Goal: Information Seeking & Learning: Learn about a topic

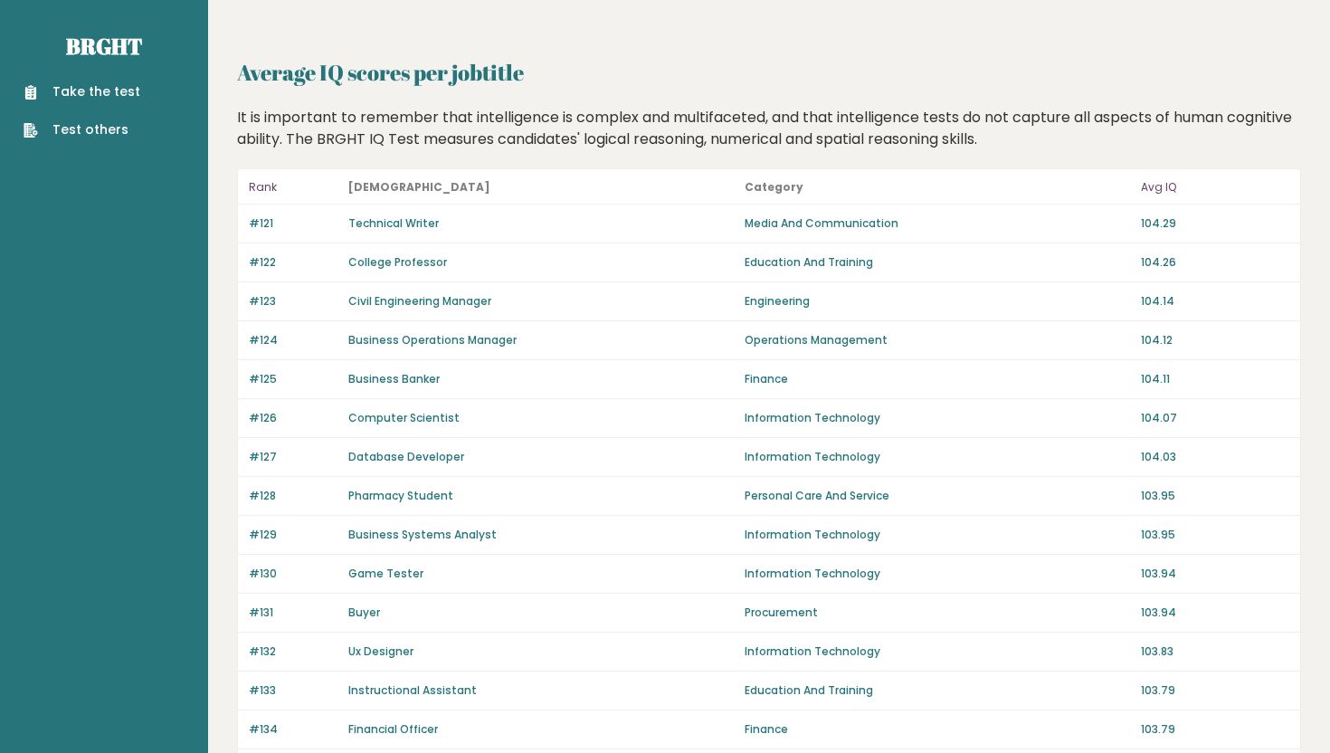
click at [261, 189] on p "Rank" at bounding box center [293, 187] width 89 height 22
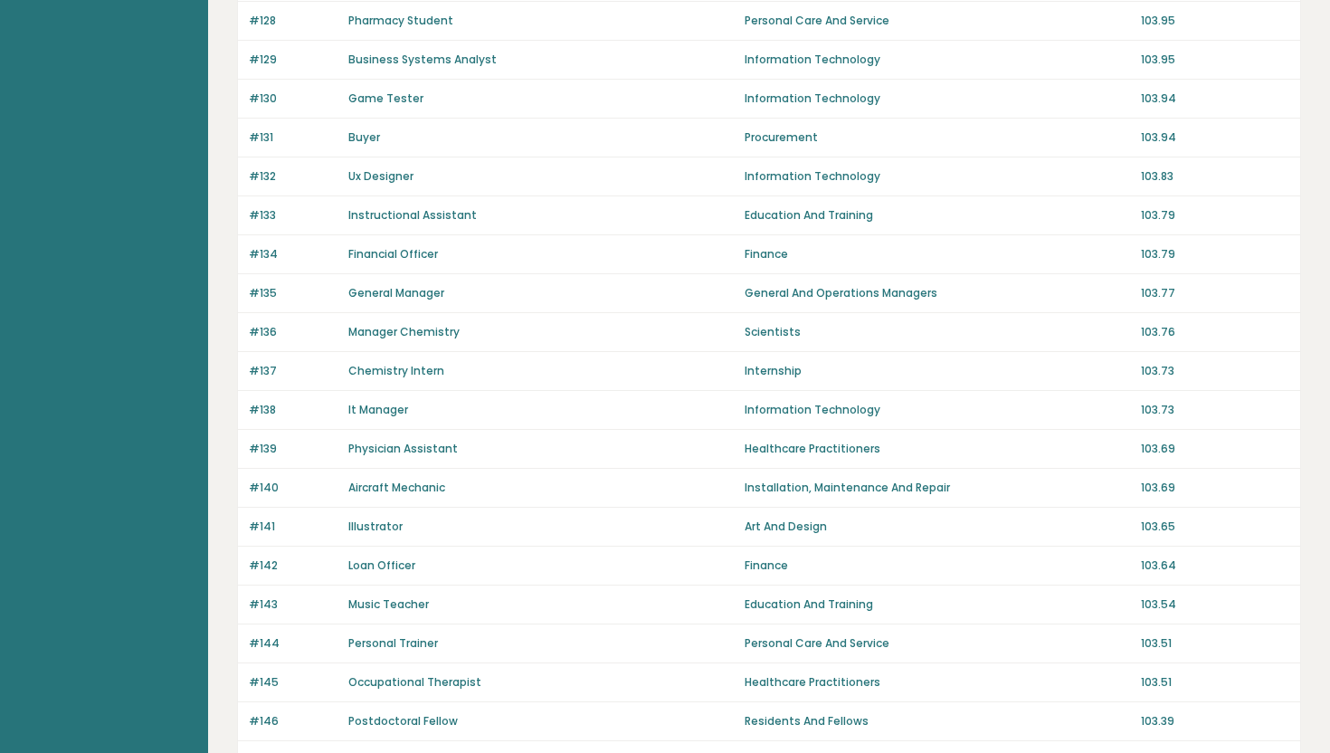
scroll to position [1162, 0]
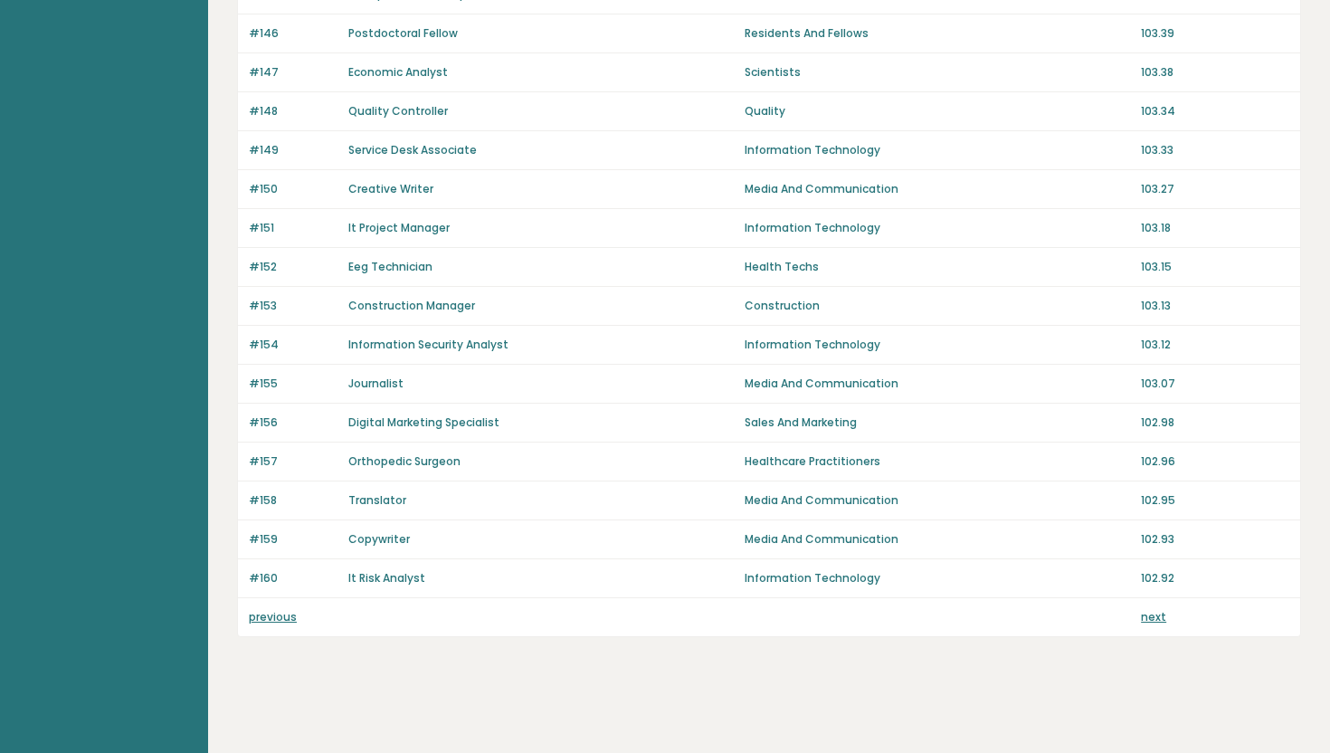
click at [272, 618] on link "previous" at bounding box center [273, 616] width 48 height 15
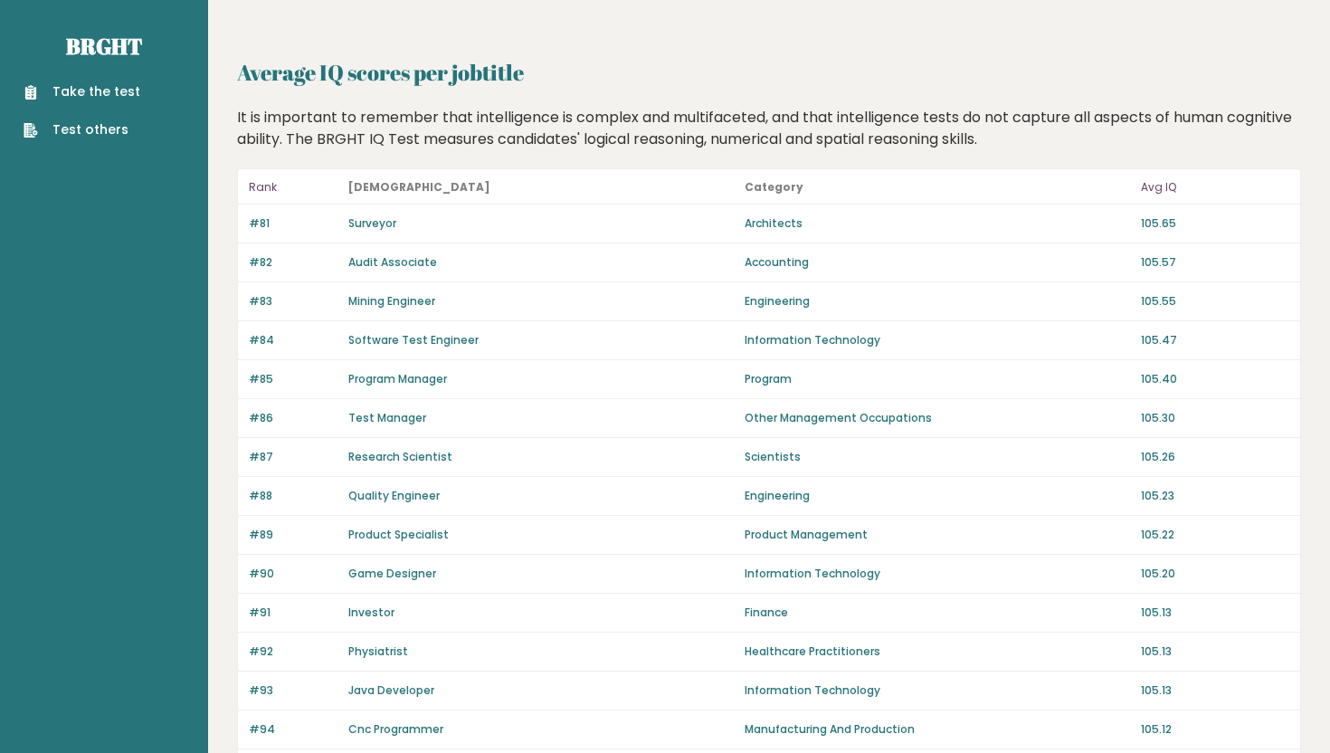
scroll to position [1162, 0]
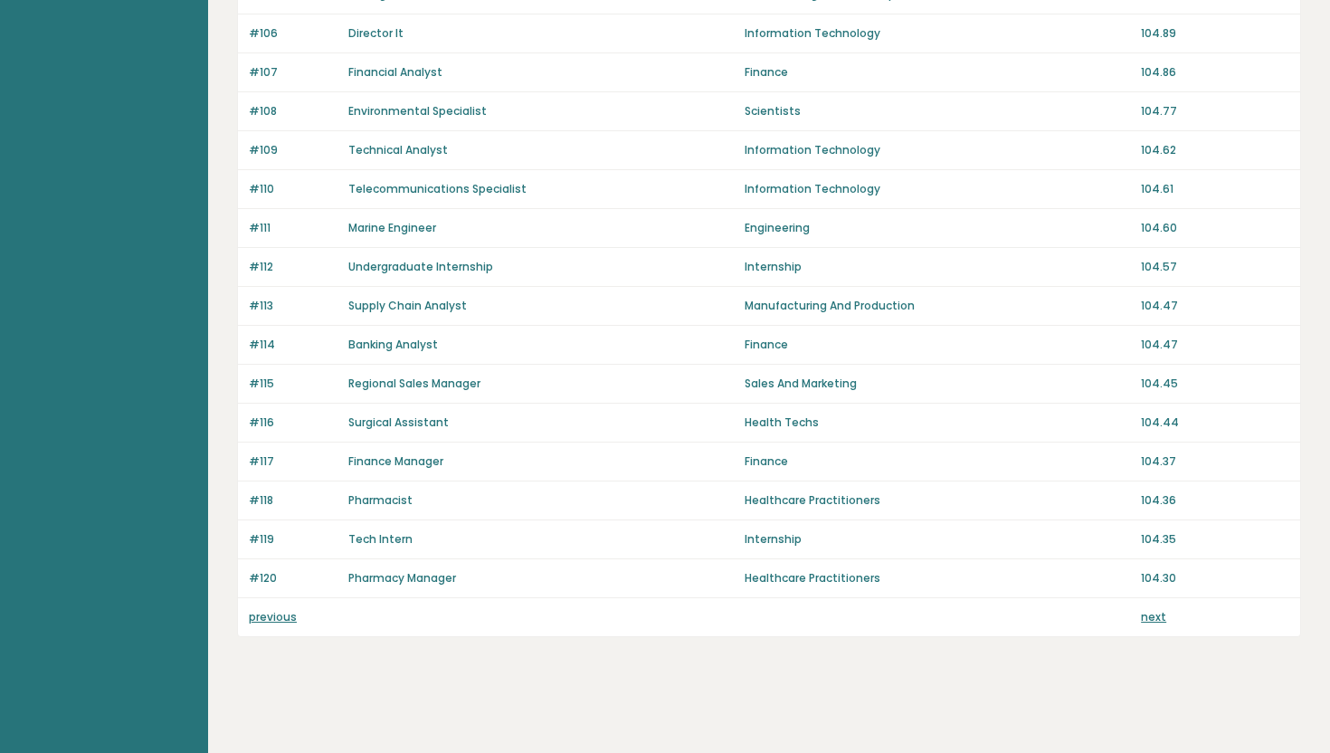
click at [270, 615] on link "previous" at bounding box center [273, 616] width 48 height 15
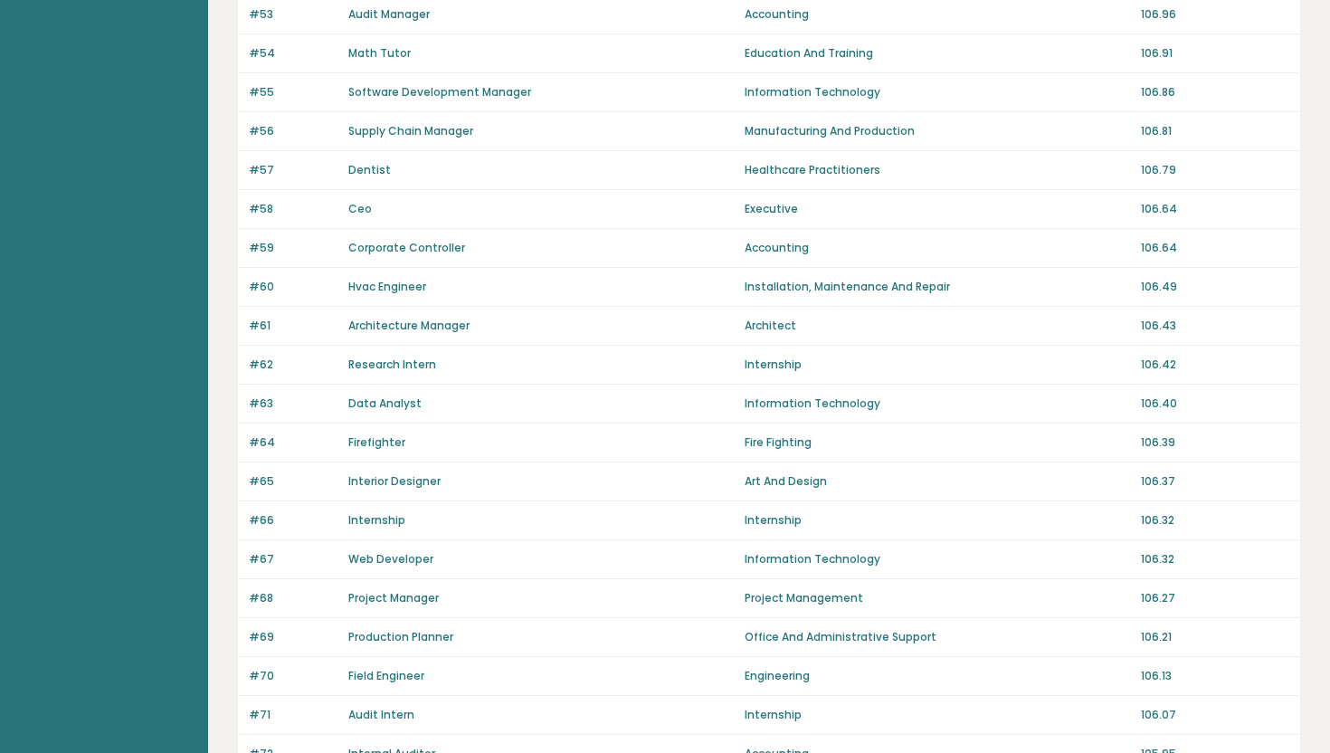
scroll to position [1162, 0]
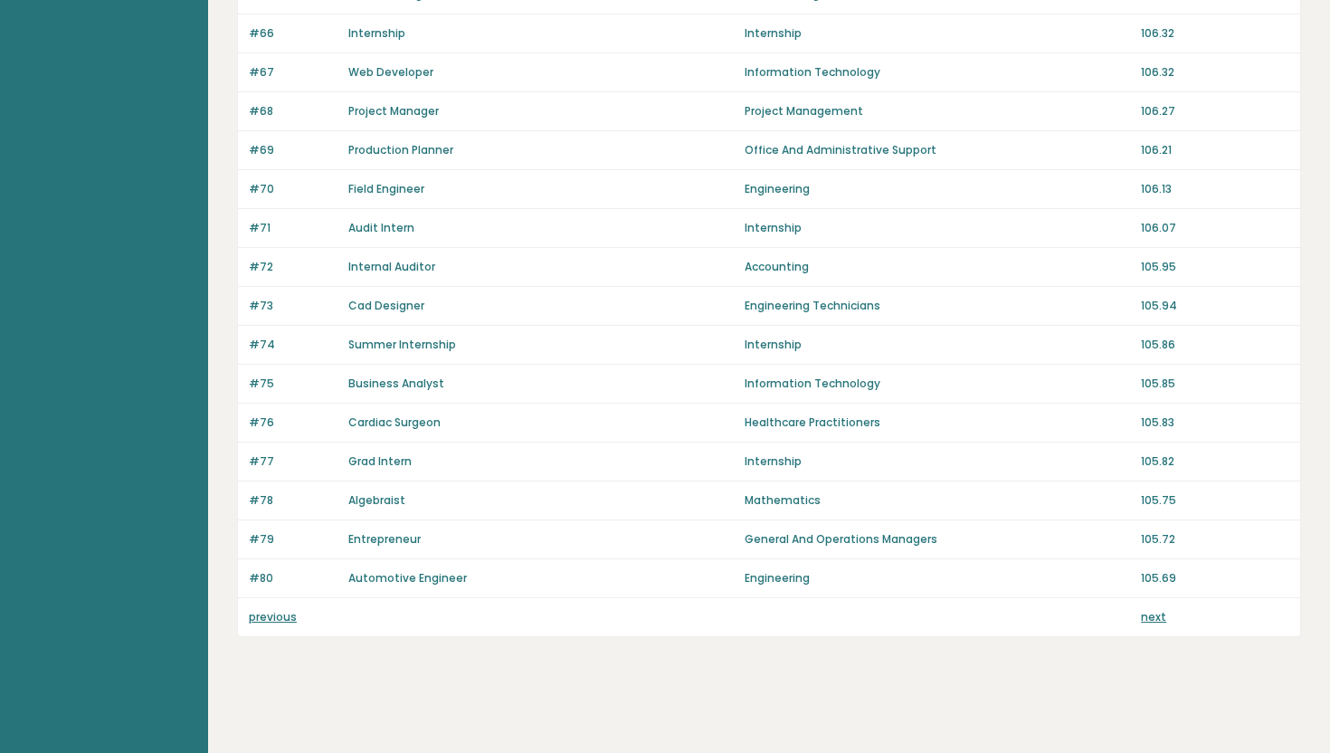
click at [270, 615] on link "previous" at bounding box center [273, 616] width 48 height 15
